Goal: Information Seeking & Learning: Check status

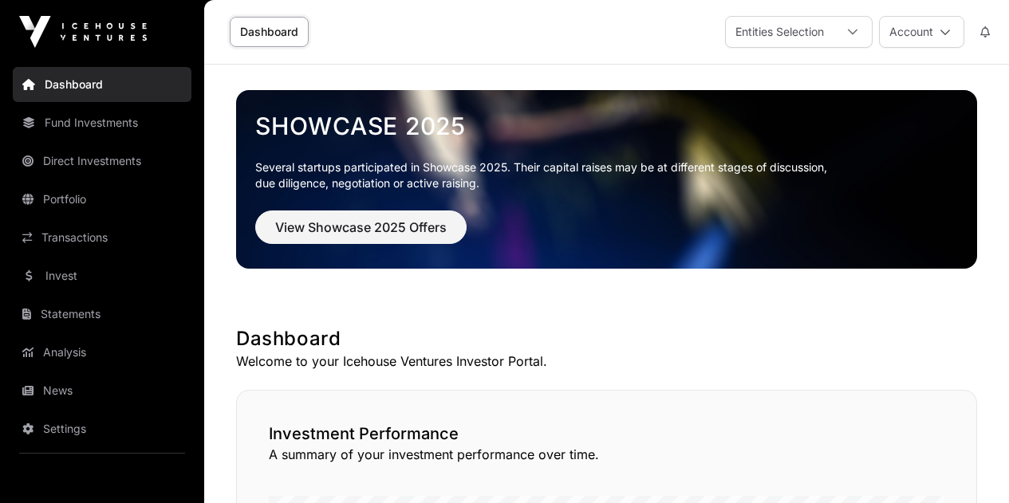
scroll to position [887, 0]
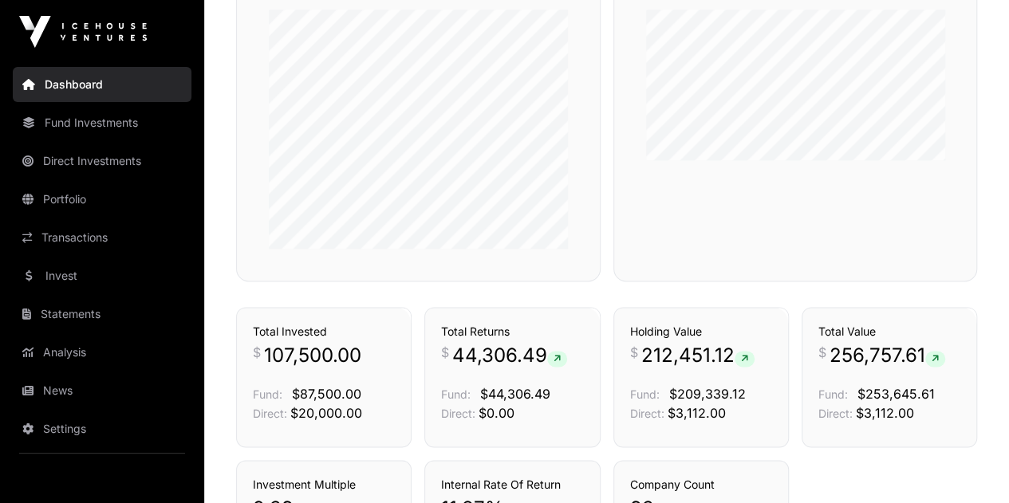
click at [85, 237] on link "Transactions" at bounding box center [102, 237] width 179 height 35
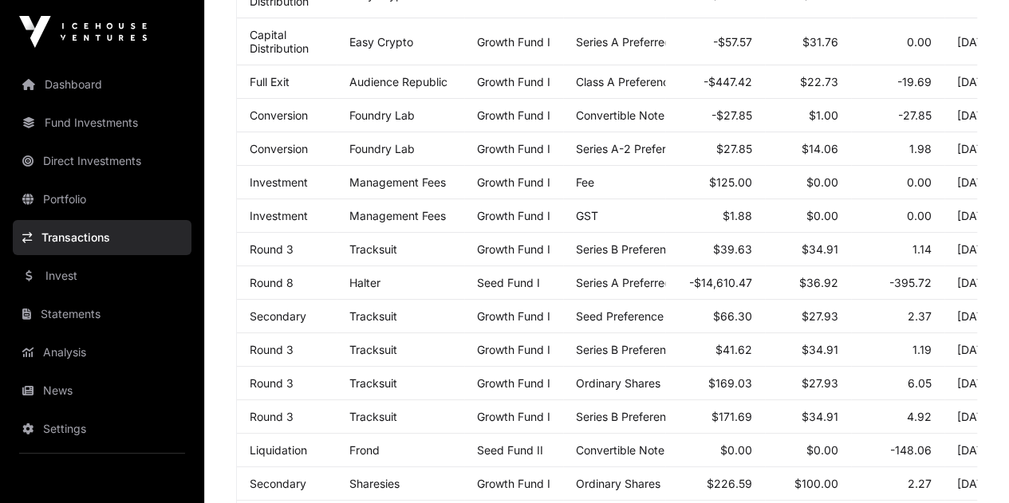
scroll to position [838, 0]
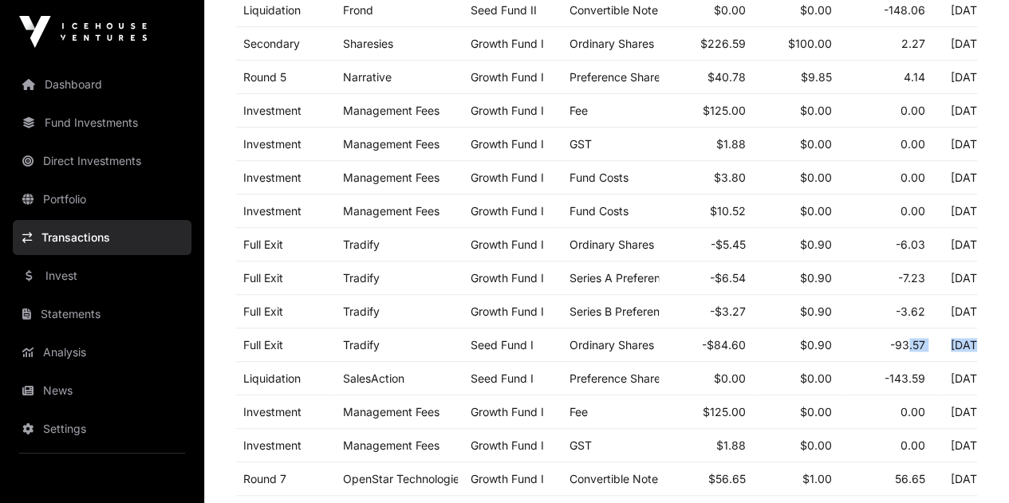
drag, startPoint x: 974, startPoint y: 353, endPoint x: 906, endPoint y: 348, distance: 68.7
click at [906, 348] on tr "Full Exit Tradify Seed Fund I Ordinary Shares -$84.60 $0.90 -93.57 [DATE]" at bounding box center [623, 345] width 786 height 33
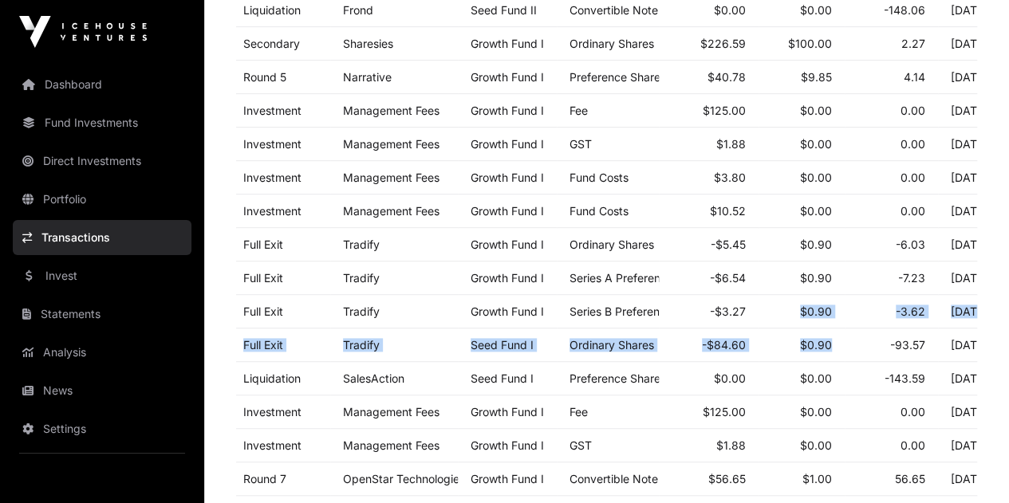
drag, startPoint x: 842, startPoint y: 347, endPoint x: 718, endPoint y: 317, distance: 128.0
click at [747, 325] on tbody "Liquidation TransAxon Seed Fund II SAFE -$7.48 $0.08 -94.57 [DATE] Capital Dist…" at bounding box center [623, 14] width 786 height 1032
drag, startPoint x: 230, startPoint y: 262, endPoint x: 184, endPoint y: 252, distance: 47.2
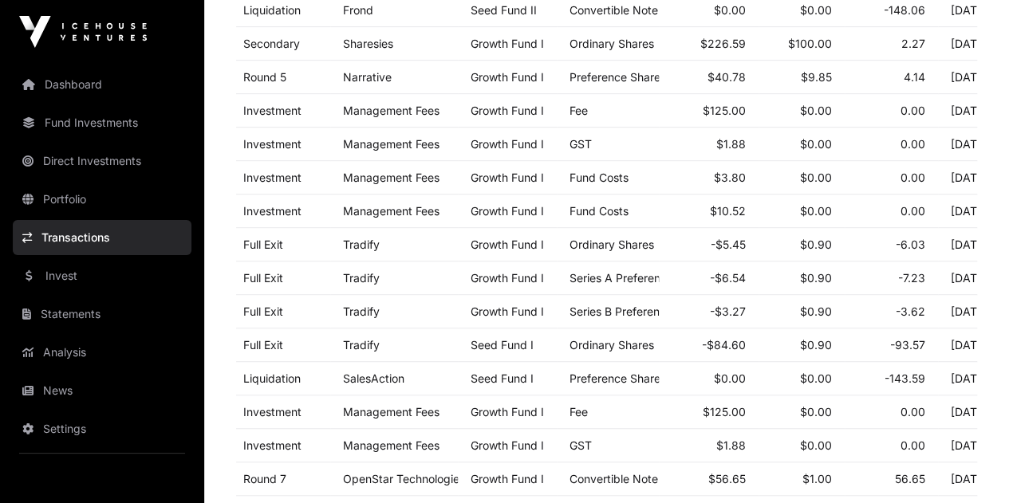
drag, startPoint x: 979, startPoint y: 307, endPoint x: 970, endPoint y: 323, distance: 18.2
click at [966, 353] on td "[DATE]" at bounding box center [977, 345] width 79 height 33
click at [949, 352] on td "[DATE]" at bounding box center [977, 345] width 79 height 33
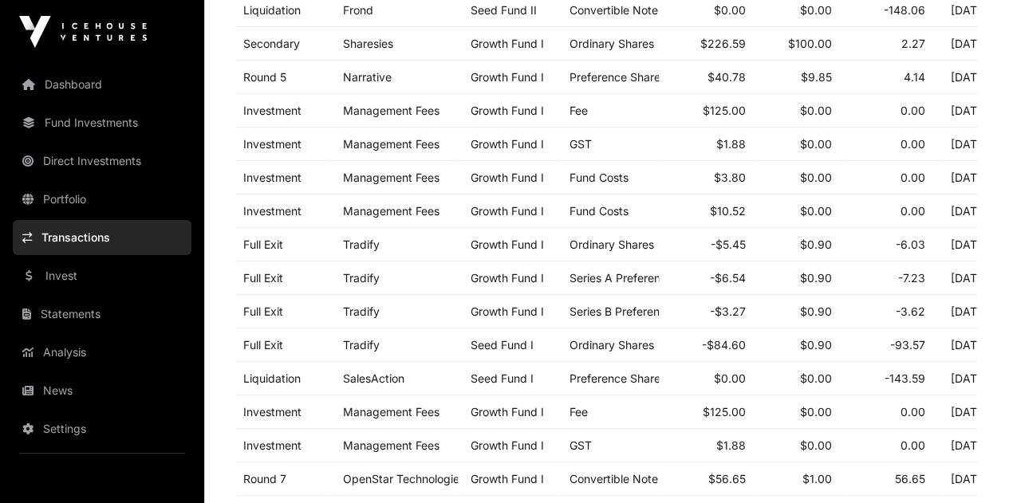
click at [949, 352] on td "[DATE]" at bounding box center [977, 345] width 79 height 33
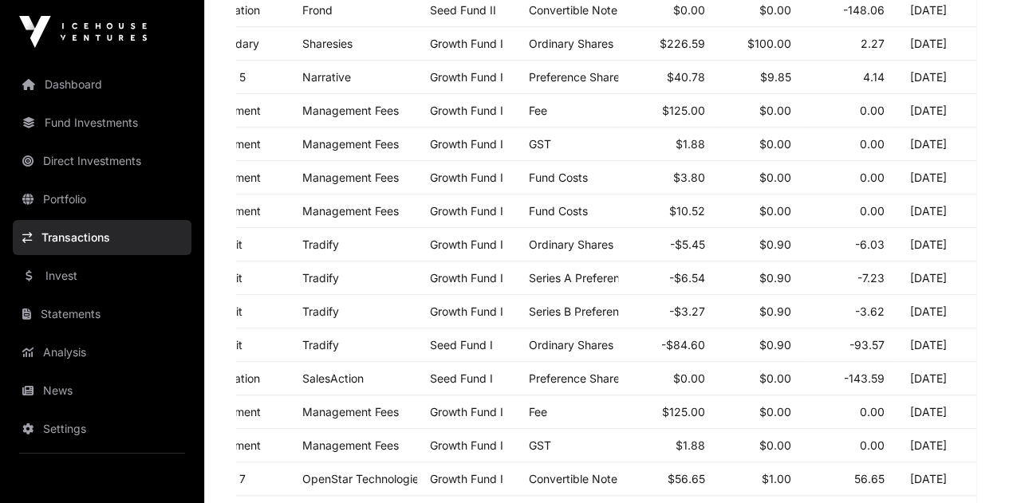
scroll to position [1064, 0]
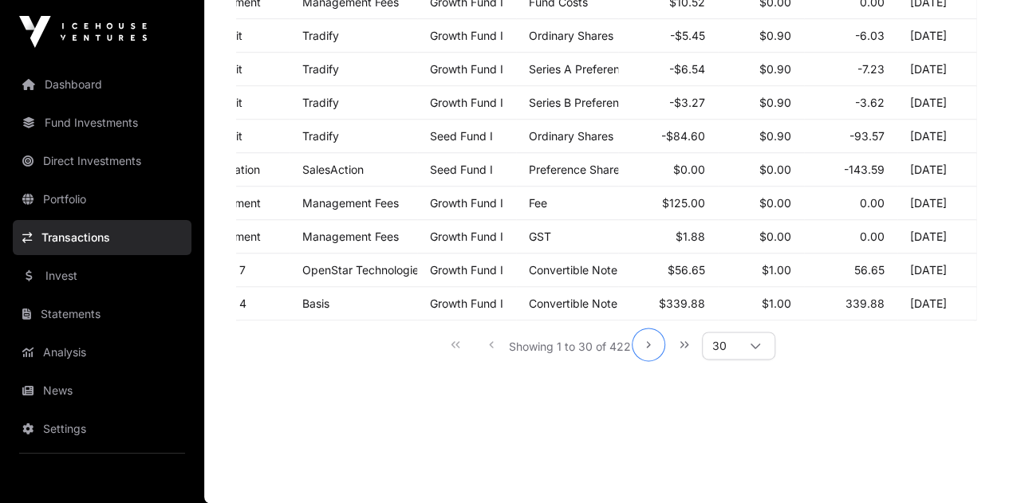
click at [651, 347] on icon "Next Page" at bounding box center [648, 344] width 11 height 11
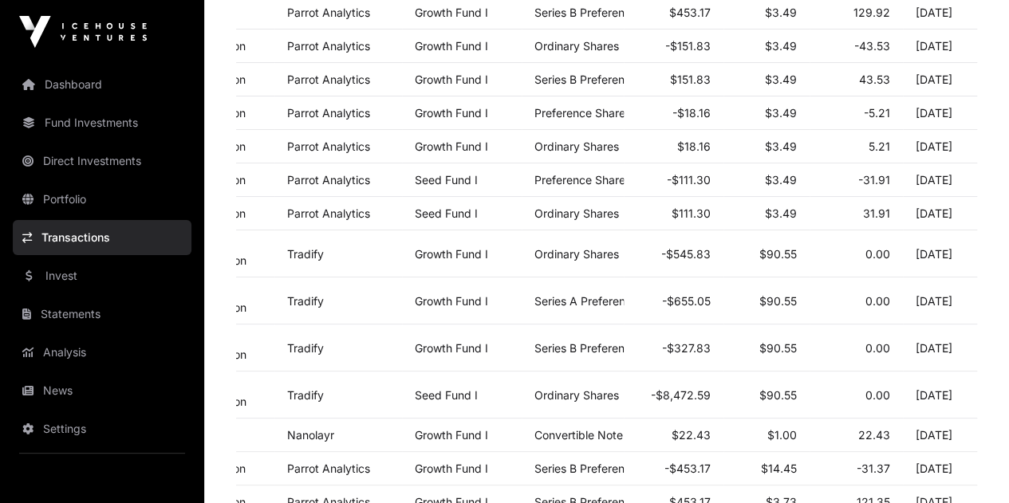
scroll to position [0, 81]
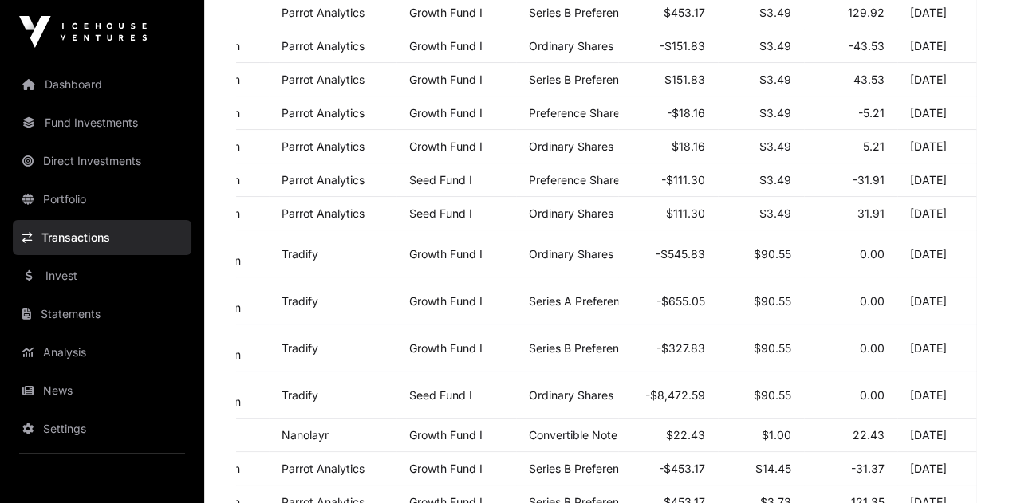
drag, startPoint x: 252, startPoint y: 263, endPoint x: 931, endPoint y: 424, distance: 698.2
copy tbody "Distribution Tradify Growth Fund I Ordinary Shares -$545.83 $90.55 0.00 [DATE] …"
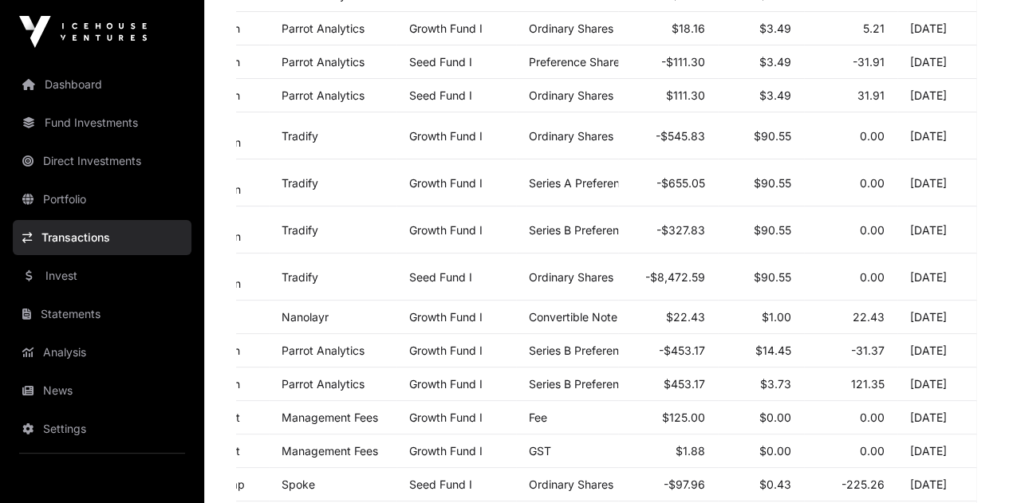
scroll to position [467, 0]
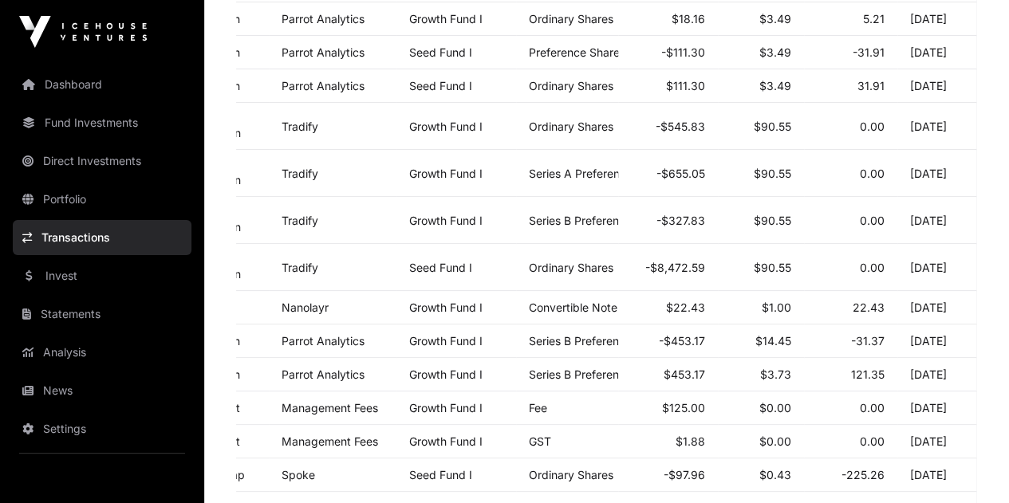
click at [334, 274] on div "Tradify" at bounding box center [332, 268] width 102 height 14
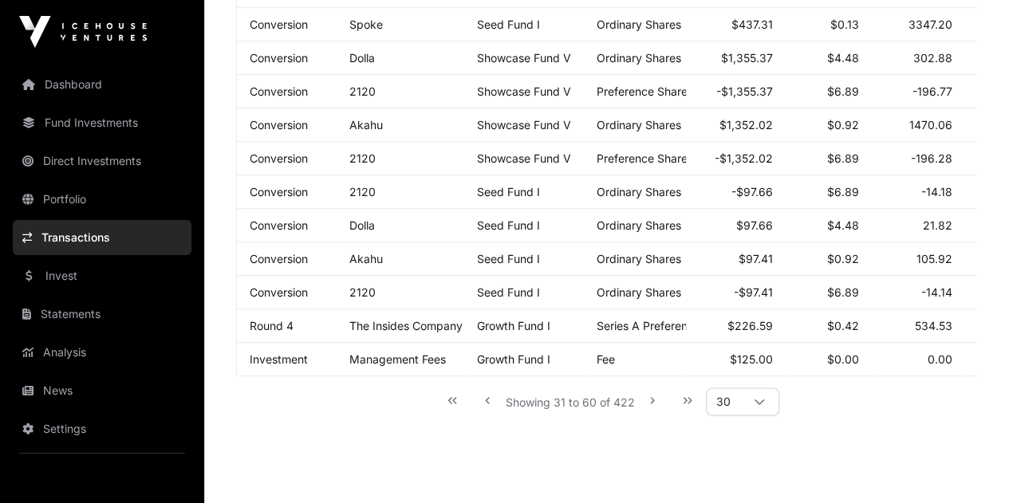
scroll to position [1090, 0]
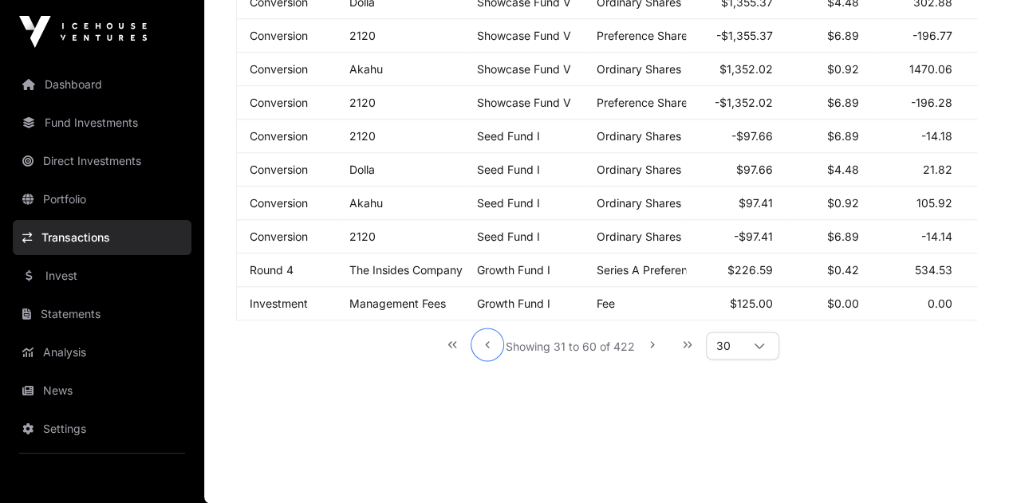
click at [488, 347] on icon "Previous Page" at bounding box center [487, 344] width 11 height 11
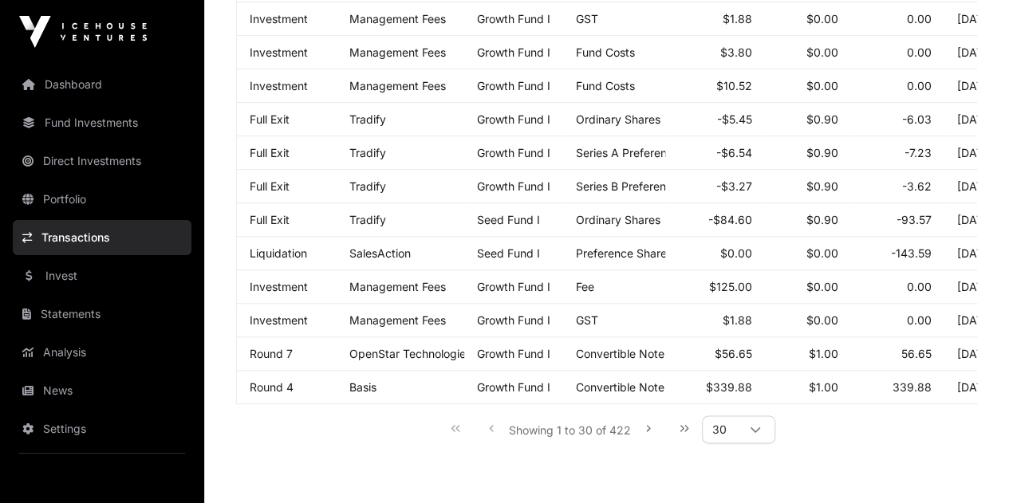
scroll to position [979, 0]
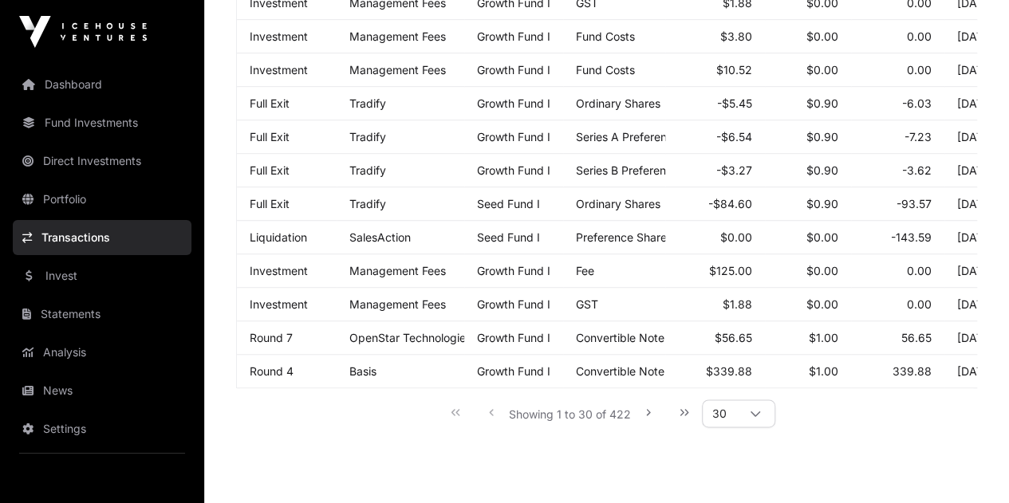
click at [63, 85] on link "Dashboard" at bounding box center [102, 84] width 179 height 35
